Goal: Task Accomplishment & Management: Complete application form

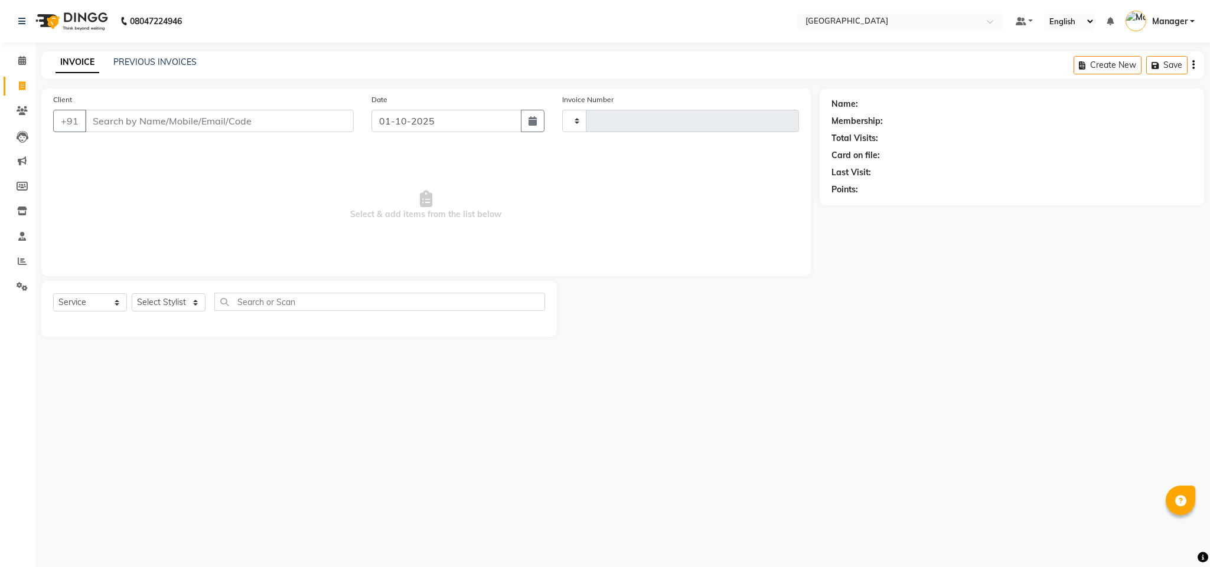
select select "service"
click at [182, 128] on input "Client" at bounding box center [219, 121] width 269 height 22
select select "7353"
type input "2744"
click at [168, 128] on input "Client" at bounding box center [219, 121] width 269 height 22
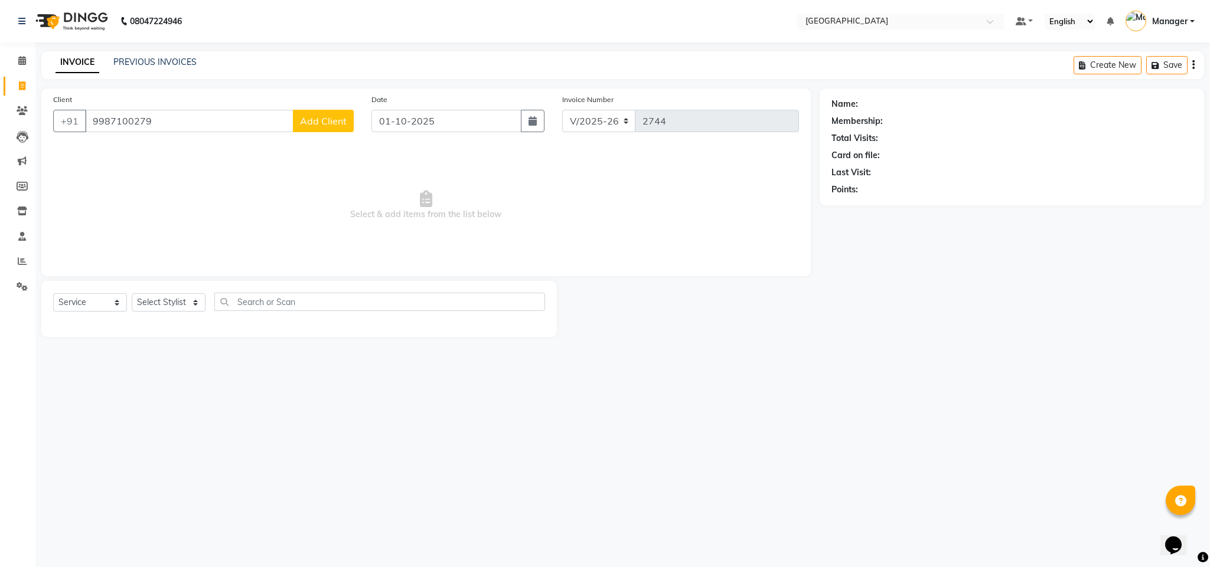
click at [168, 128] on input "9987100279" at bounding box center [189, 121] width 208 height 22
type input "9987100278"
click at [325, 119] on span "Add Client" at bounding box center [323, 121] width 47 height 12
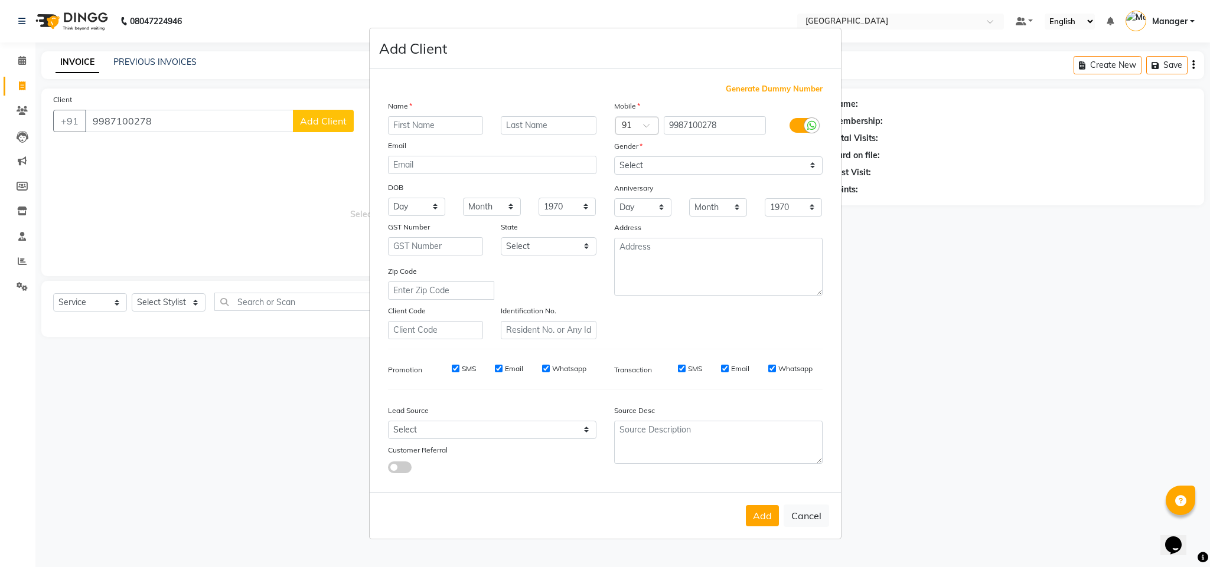
click at [438, 124] on input "text" at bounding box center [436, 125] width 96 height 18
type input "khushi"
click at [670, 169] on select "Select [DEMOGRAPHIC_DATA] [DEMOGRAPHIC_DATA] Other Prefer Not To Say" at bounding box center [718, 165] width 208 height 18
select select "[DEMOGRAPHIC_DATA]"
click at [614, 157] on select "Select [DEMOGRAPHIC_DATA] [DEMOGRAPHIC_DATA] Other Prefer Not To Say" at bounding box center [718, 165] width 208 height 18
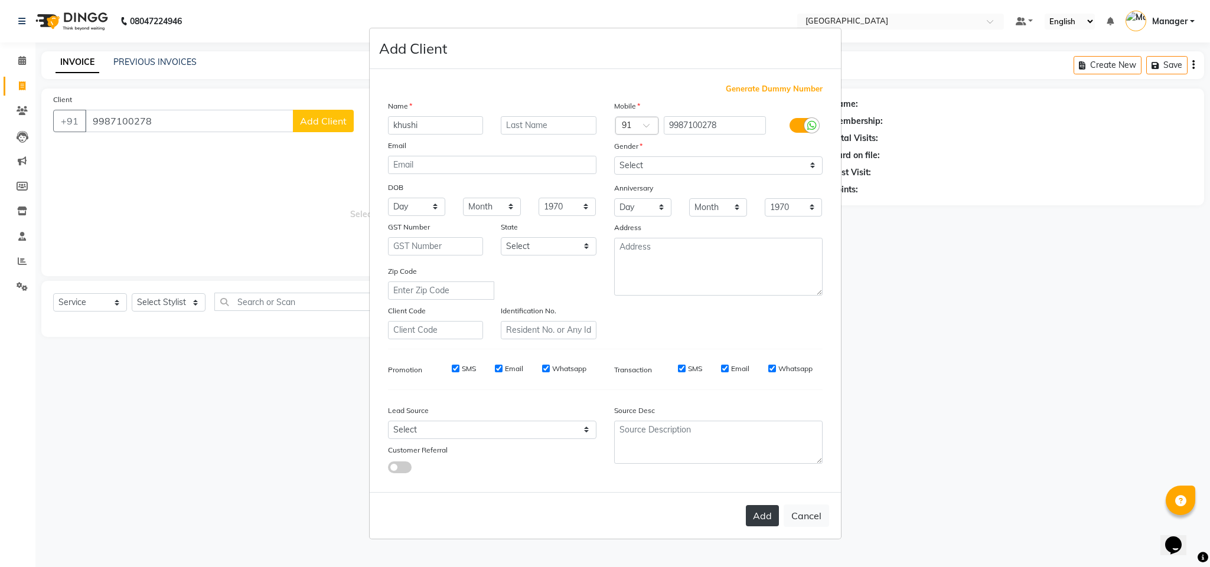
click at [769, 519] on button "Add" at bounding box center [762, 515] width 33 height 21
select select
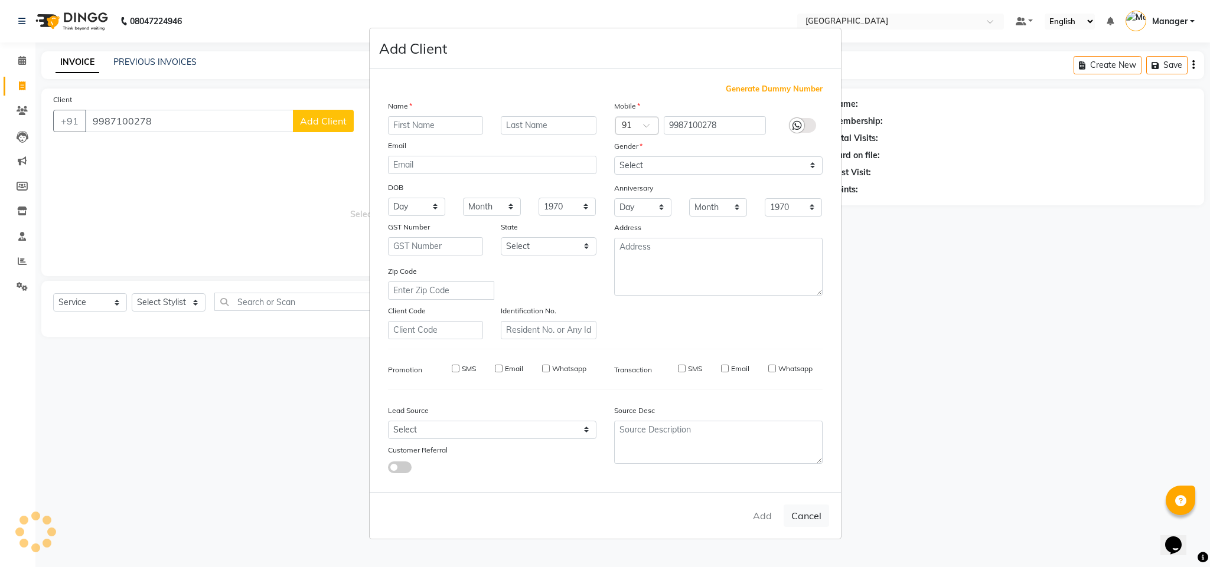
select select
checkbox input "false"
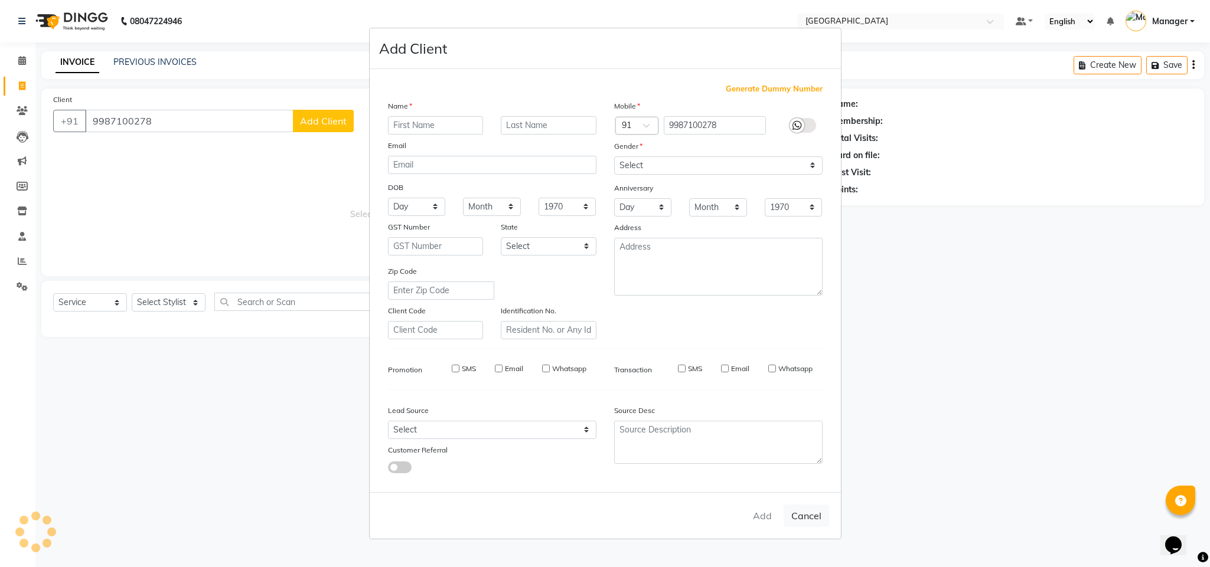
checkbox input "false"
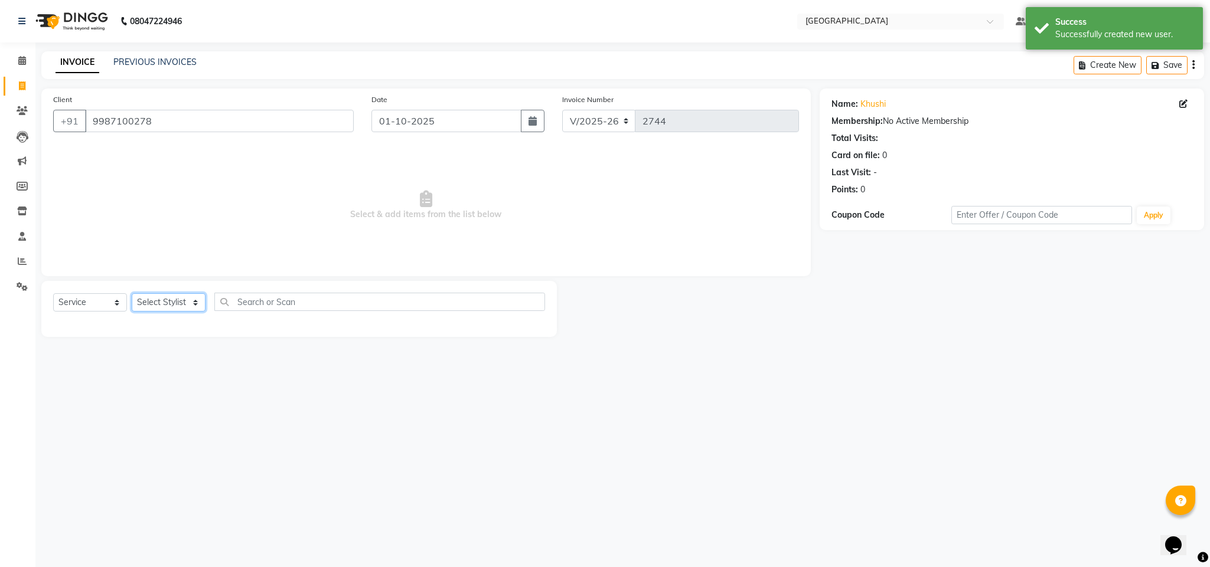
click at [158, 299] on select "Select Stylist ajay Fahad Bin farzan [PERSON_NAME] [PERSON_NAME] [PERSON_NAME] …" at bounding box center [169, 302] width 74 height 18
select select "63647"
click at [132, 294] on select "Select Stylist ajay Fahad Bin farzan [PERSON_NAME] [PERSON_NAME] [PERSON_NAME] …" at bounding box center [169, 302] width 74 height 18
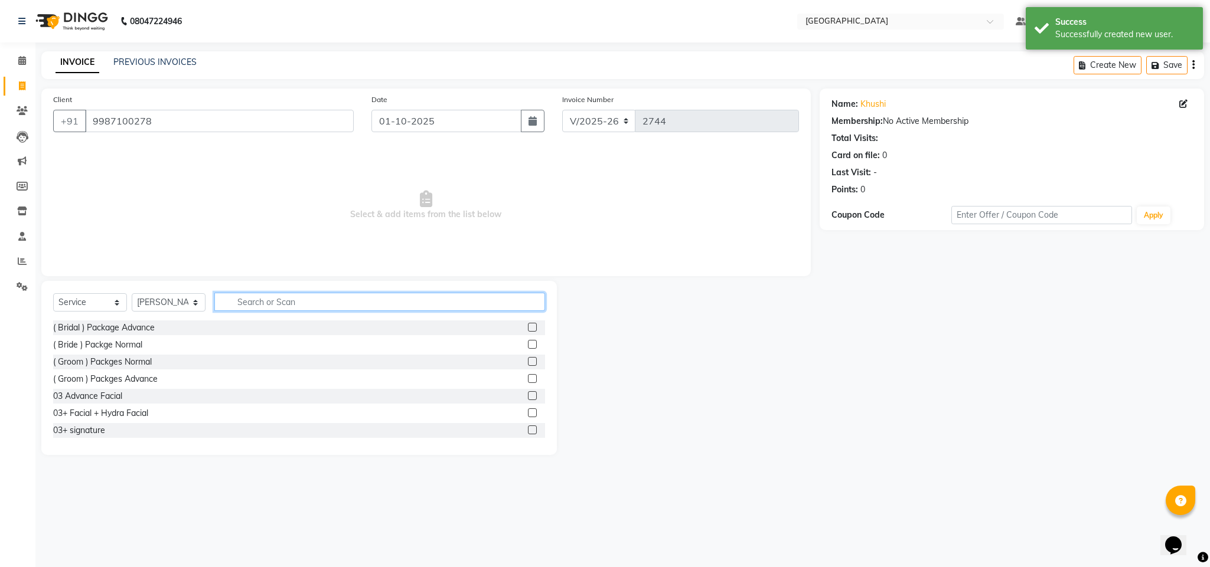
click at [291, 302] on input "text" at bounding box center [379, 302] width 331 height 18
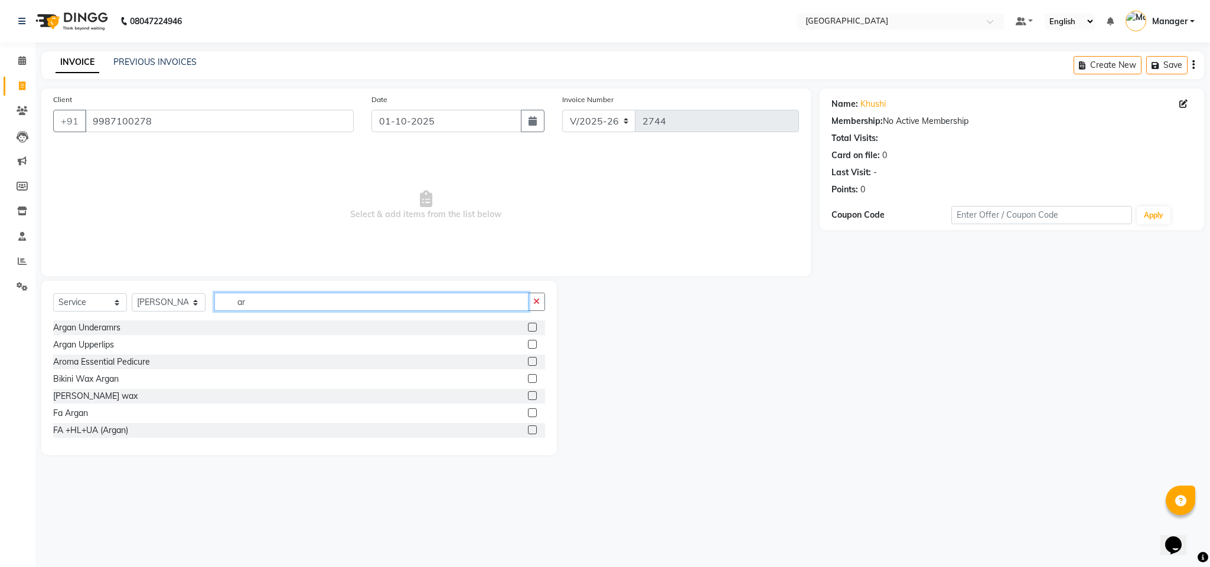
type input "ar"
click at [528, 327] on label at bounding box center [532, 327] width 9 height 9
click at [528, 327] on input "checkbox" at bounding box center [532, 328] width 8 height 8
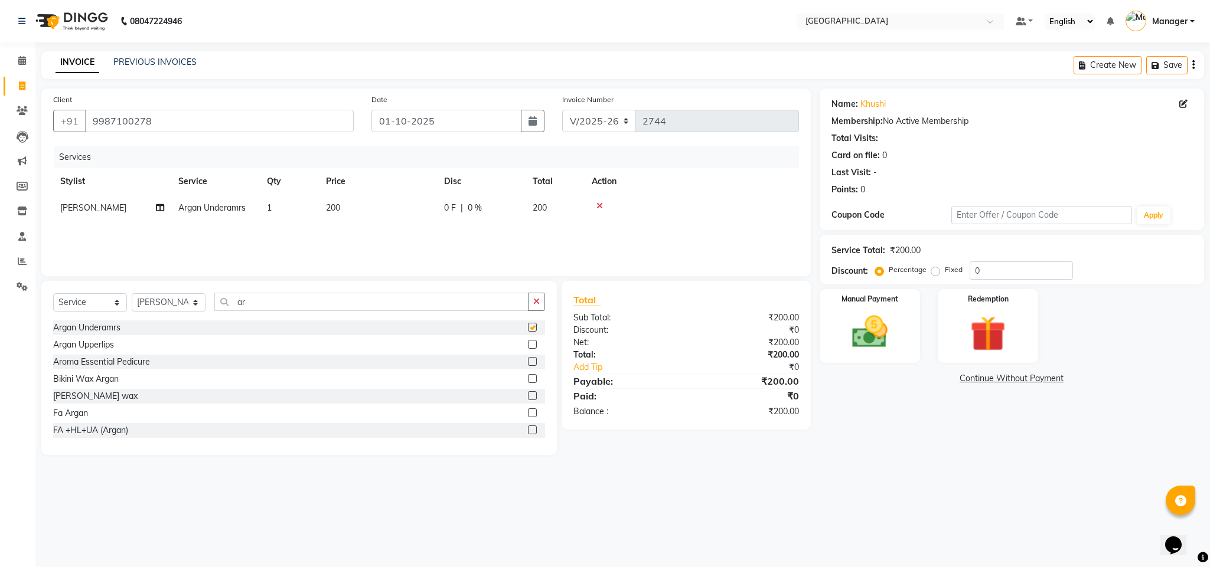
checkbox input "false"
click at [528, 362] on label at bounding box center [532, 365] width 9 height 9
click at [528, 363] on input "checkbox" at bounding box center [532, 367] width 8 height 8
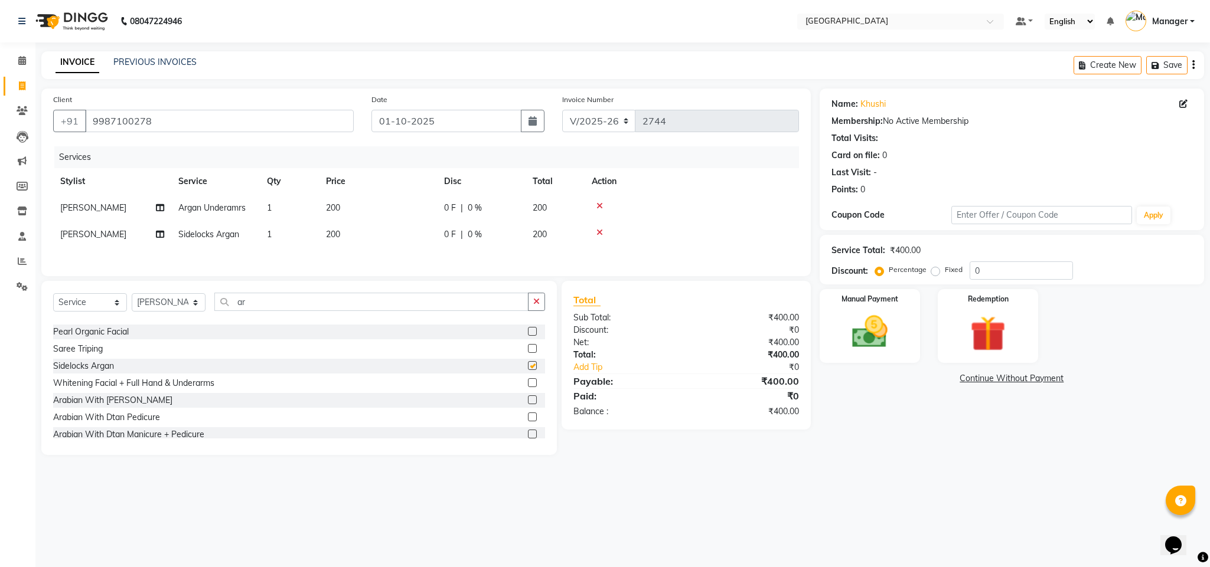
checkbox input "false"
click at [535, 303] on button "button" at bounding box center [536, 302] width 17 height 18
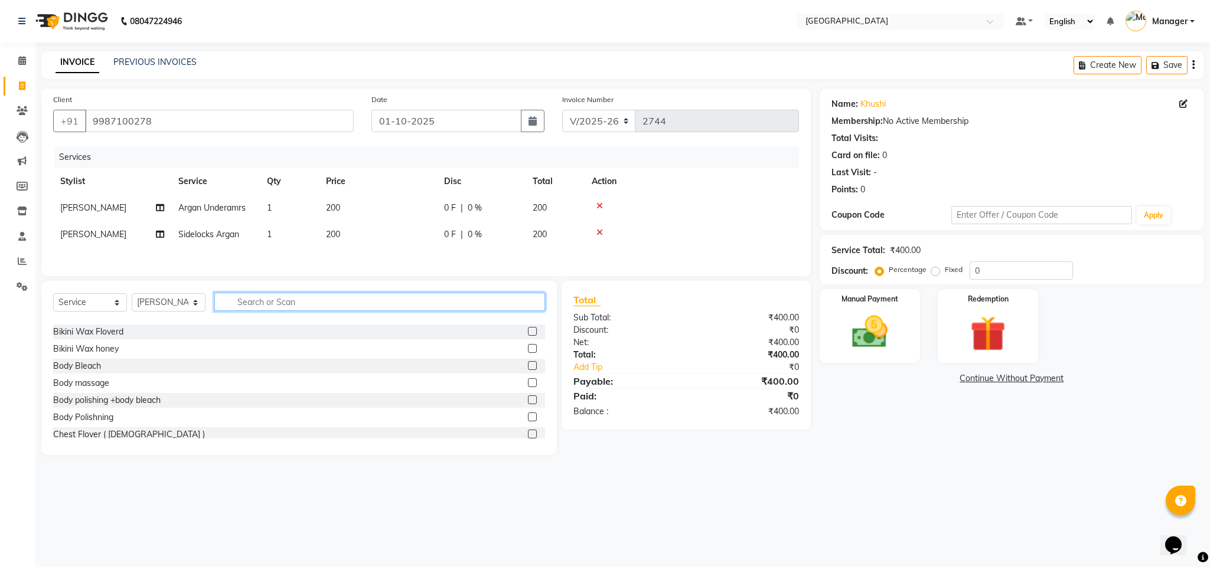
click at [438, 300] on input "text" at bounding box center [379, 302] width 331 height 18
type input "th"
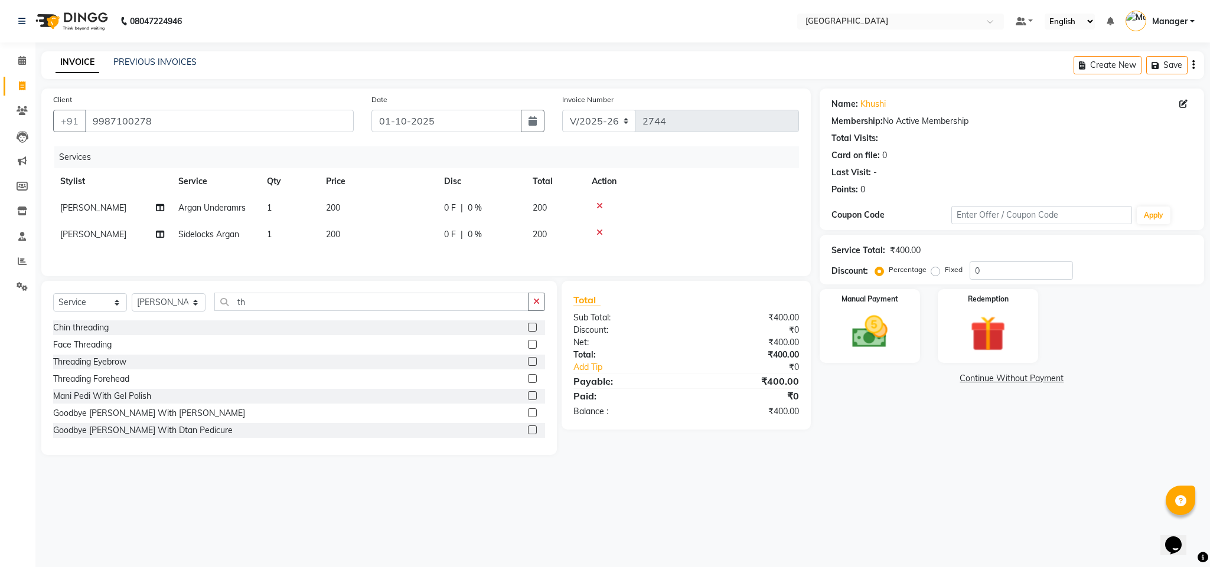
click at [528, 366] on label at bounding box center [532, 361] width 9 height 9
click at [528, 366] on input "checkbox" at bounding box center [532, 362] width 8 height 8
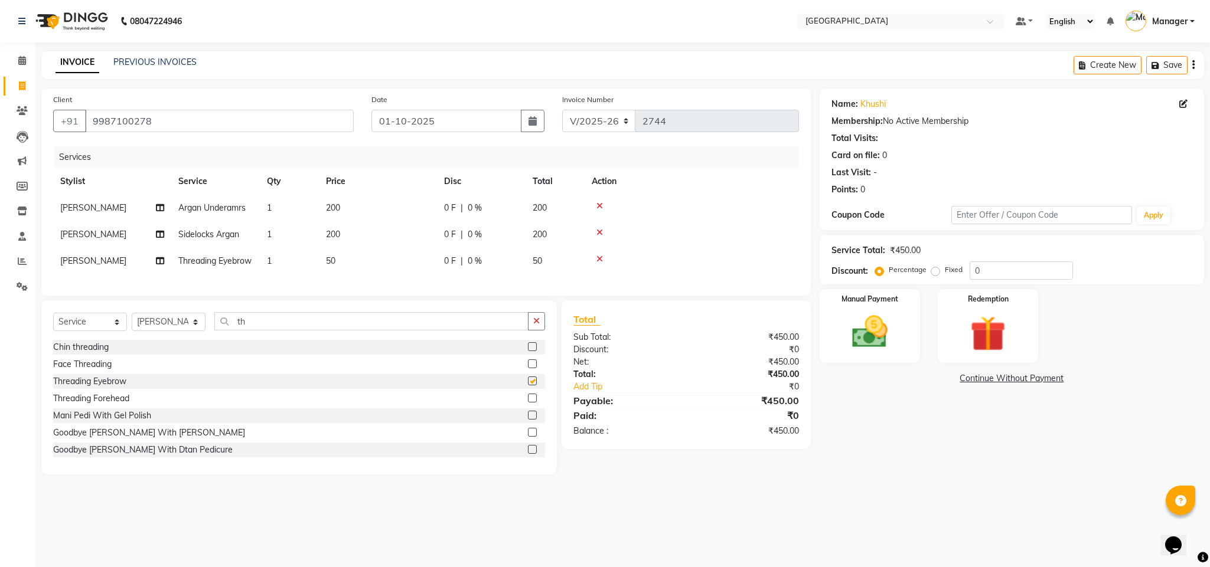
checkbox input "false"
click at [330, 261] on span "50" at bounding box center [330, 261] width 9 height 11
select select "63647"
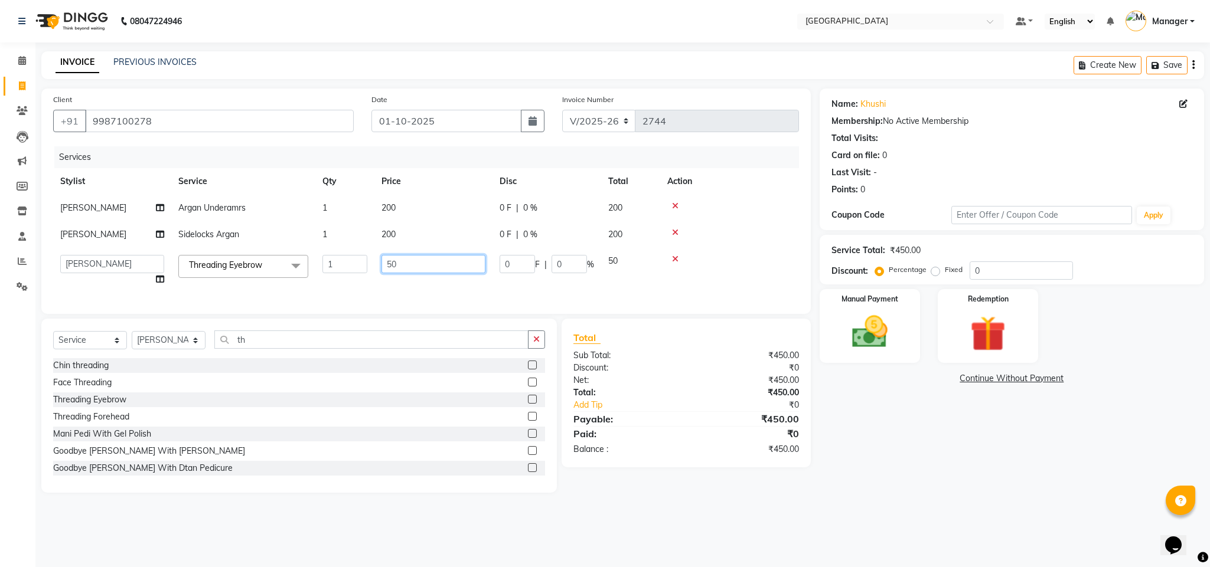
click at [393, 263] on input "50" at bounding box center [433, 264] width 104 height 18
type input "100"
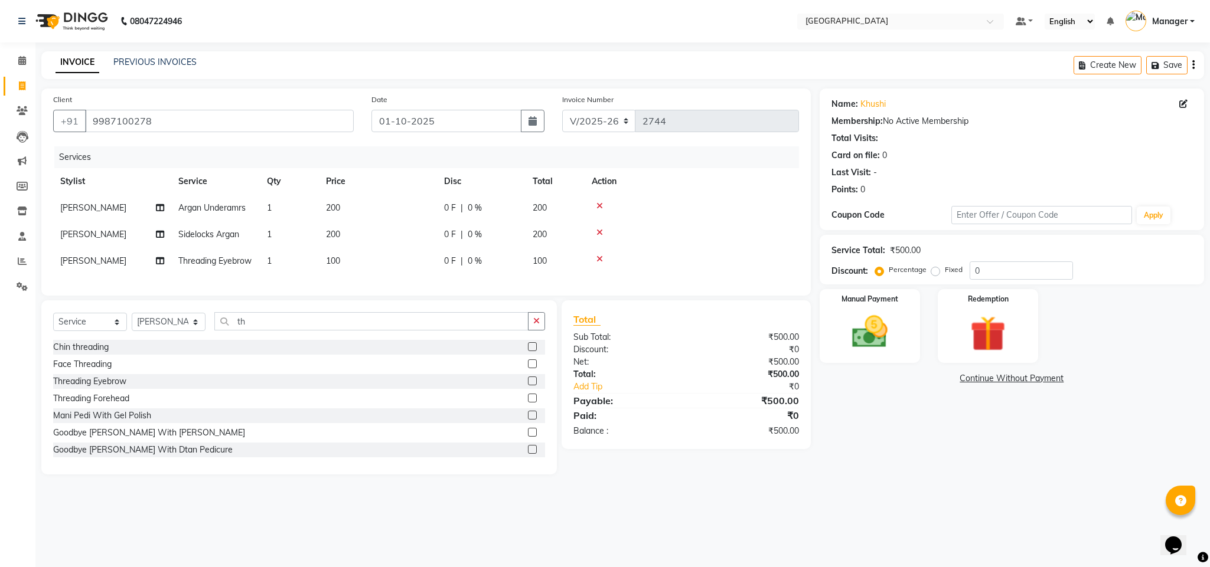
click at [563, 284] on div "Services Stylist Service Qty Price Disc Total Action [PERSON_NAME] Underamrs 1 …" at bounding box center [426, 215] width 746 height 138
click at [854, 319] on img at bounding box center [870, 332] width 60 height 43
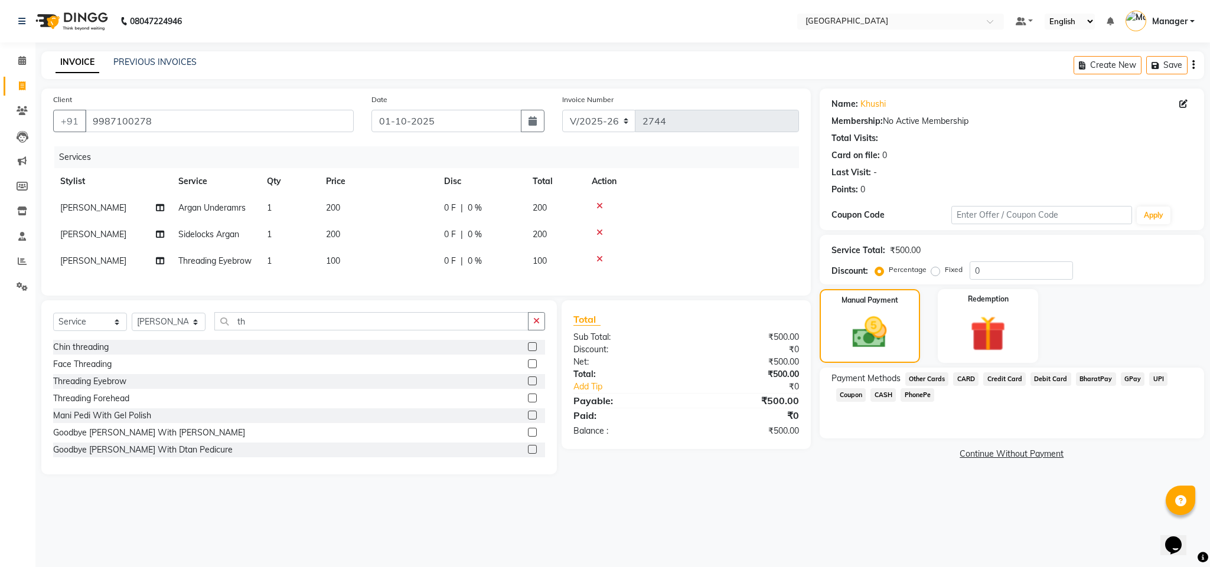
click at [877, 393] on span "CASH" at bounding box center [882, 396] width 25 height 14
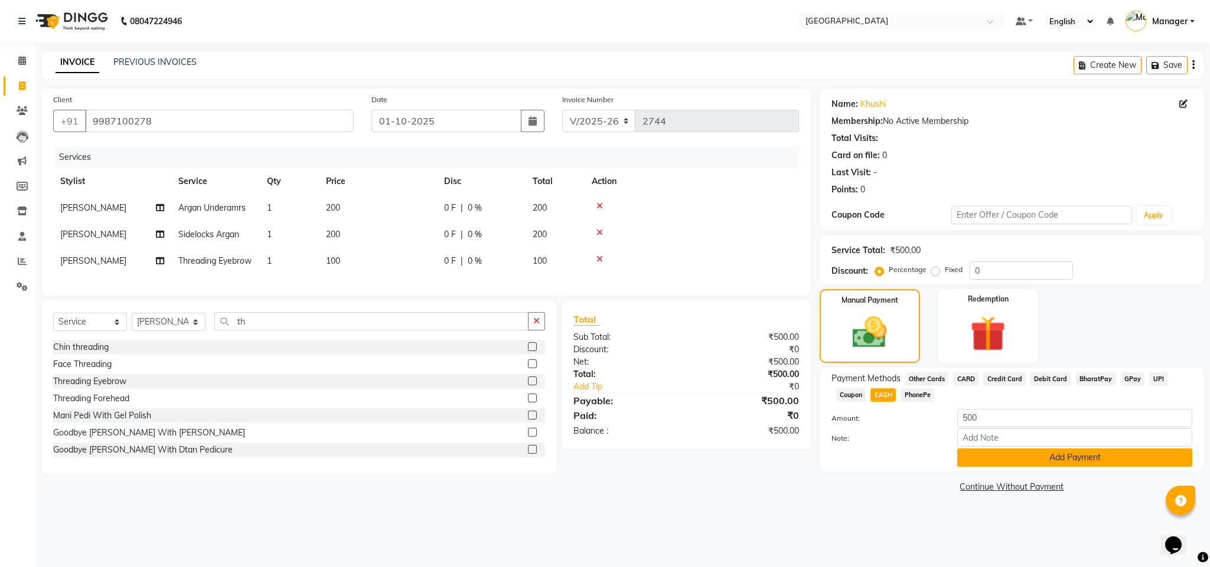
click at [976, 456] on button "Add Payment" at bounding box center [1074, 458] width 235 height 18
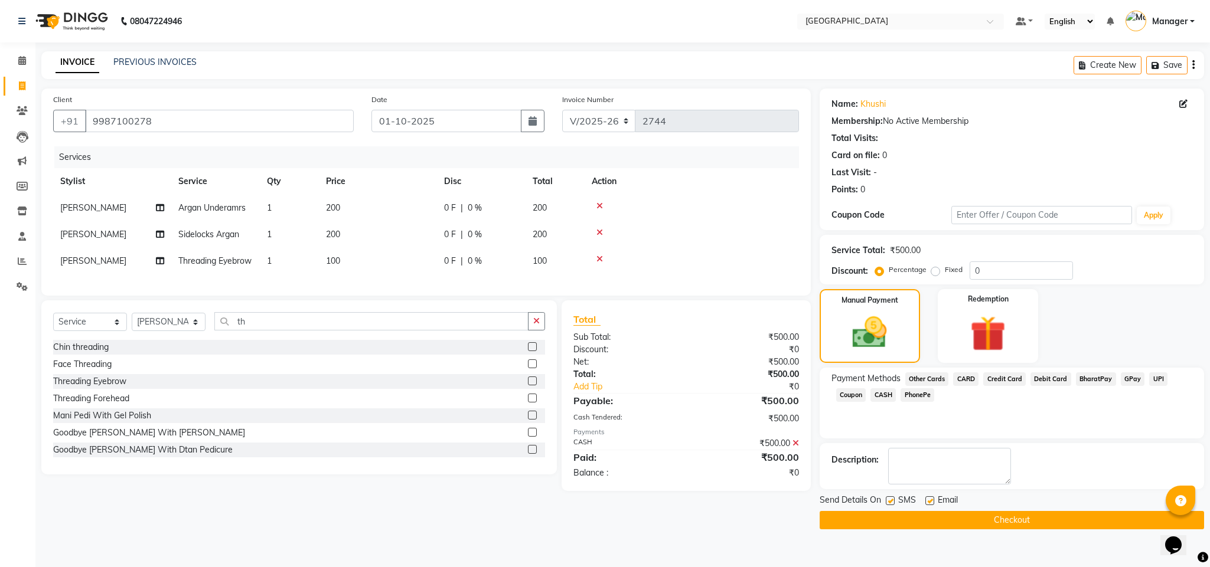
click at [958, 516] on button "Checkout" at bounding box center [1012, 520] width 384 height 18
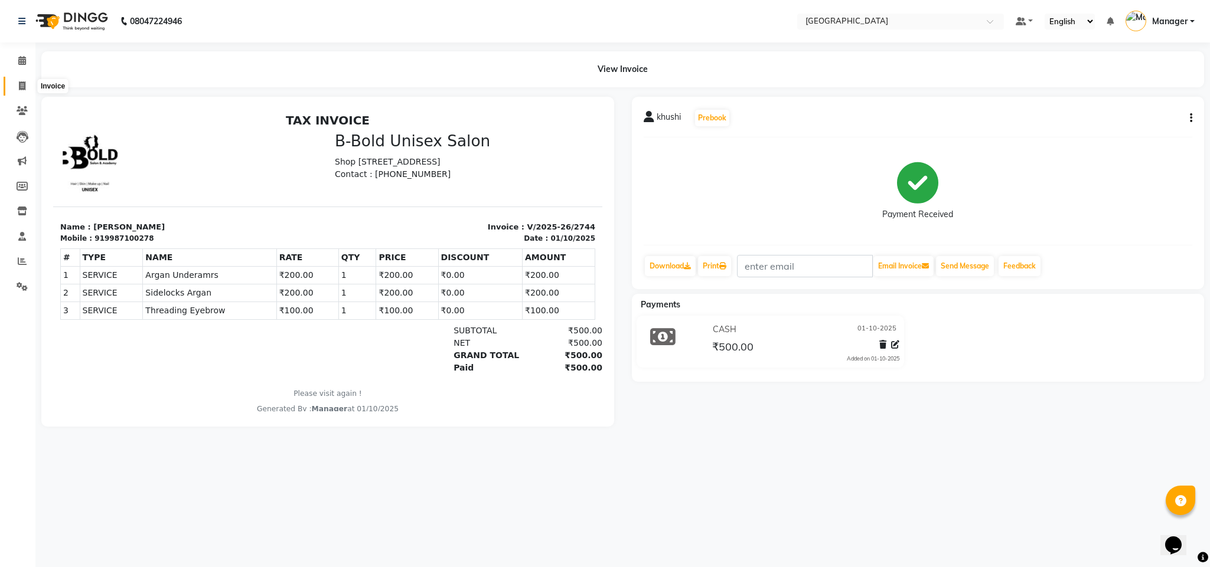
click at [21, 87] on icon at bounding box center [22, 85] width 6 height 9
select select "7353"
select select "service"
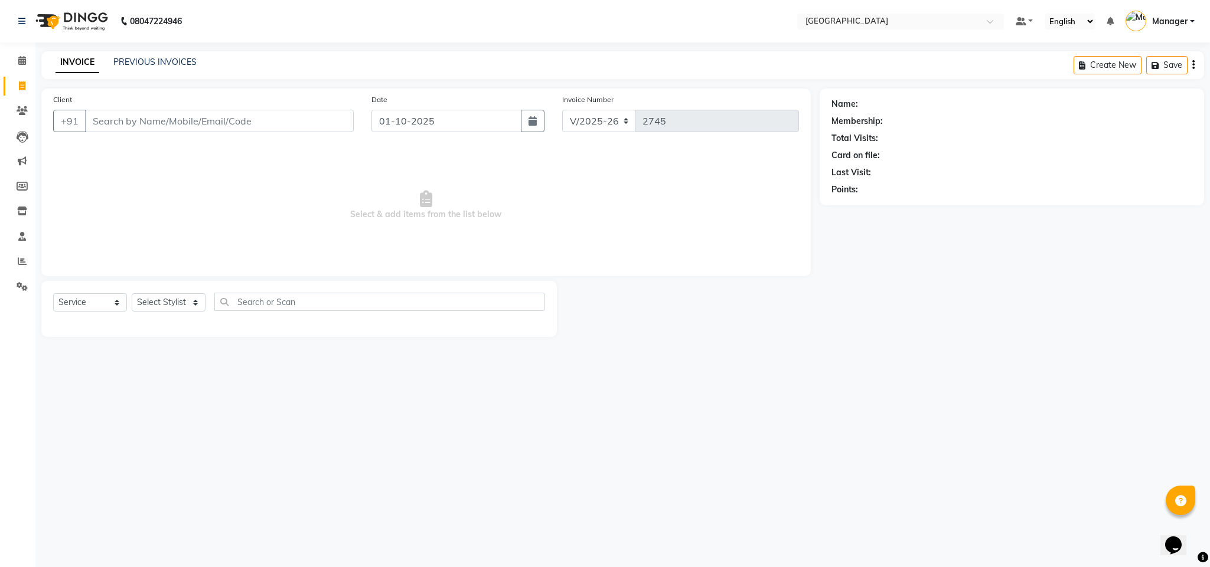
click at [184, 67] on div "PREVIOUS INVOICES" at bounding box center [154, 62] width 83 height 12
click at [182, 64] on div "PREVIOUS INVOICES" at bounding box center [154, 62] width 83 height 12
click at [182, 64] on link "PREVIOUS INVOICES" at bounding box center [154, 62] width 83 height 11
